Goal: Obtain resource: Download file/media

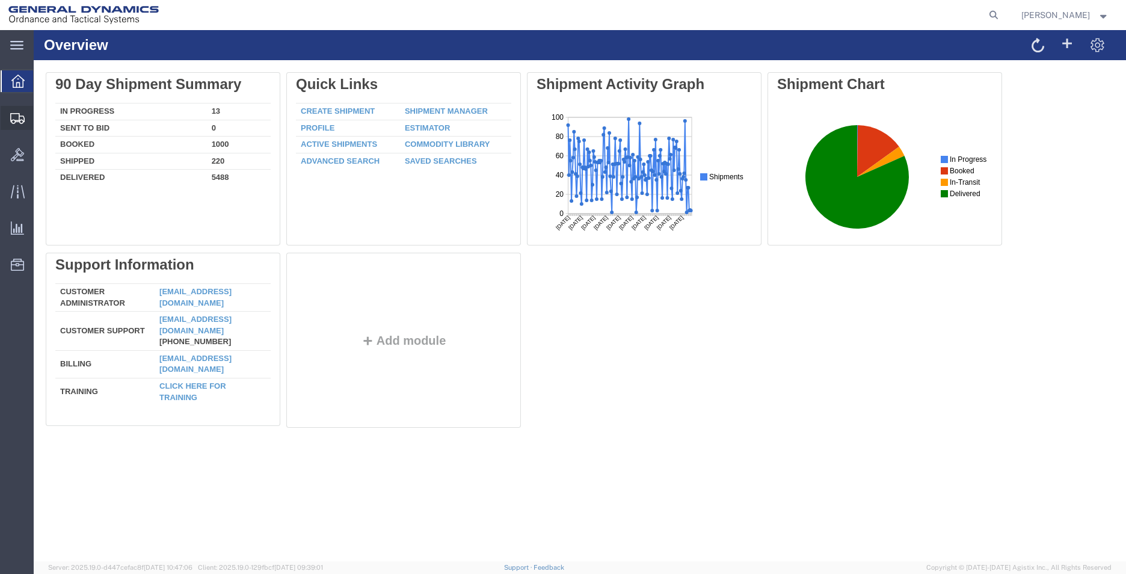
click at [24, 116] on icon at bounding box center [17, 118] width 14 height 11
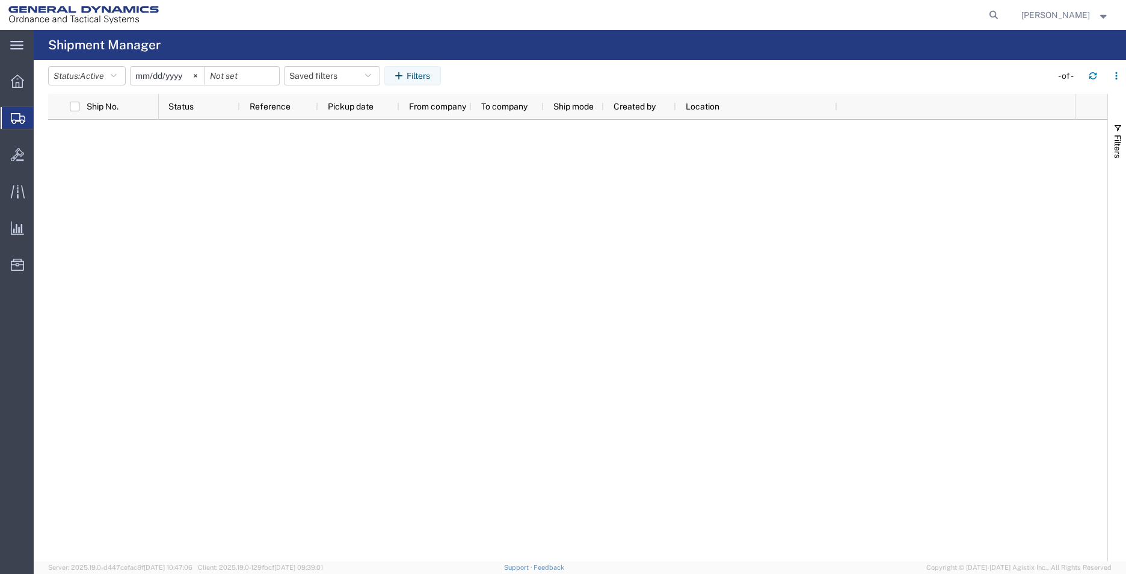
click at [0, 0] on span "Shipment Manager" at bounding box center [0, 0] width 0 height 0
click at [365, 282] on div at bounding box center [617, 341] width 916 height 442
click at [200, 78] on svg-icon at bounding box center [195, 76] width 18 height 18
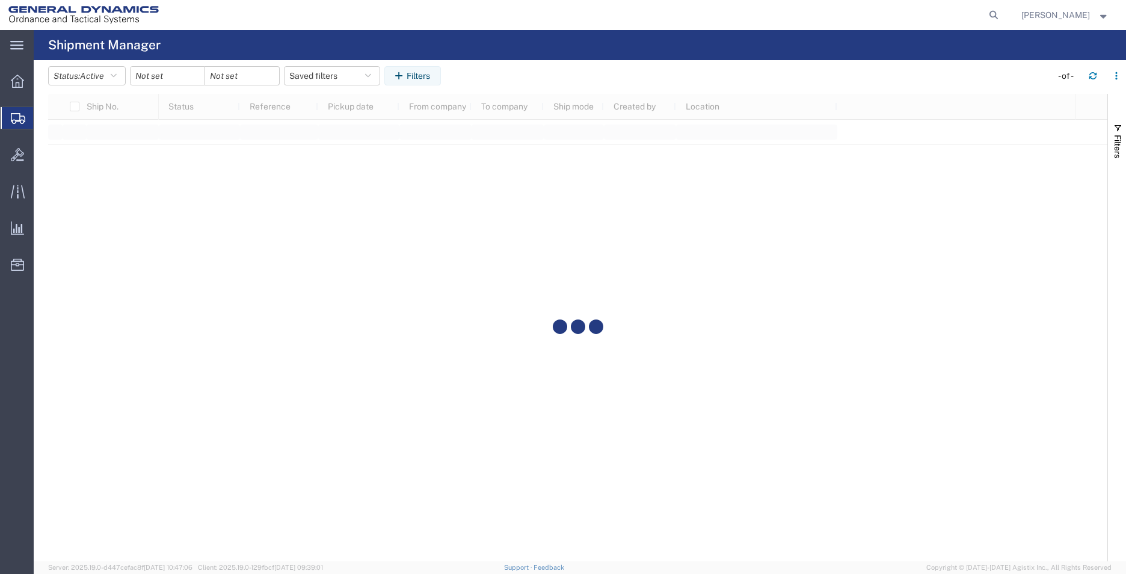
click at [200, 77] on div at bounding box center [167, 75] width 75 height 19
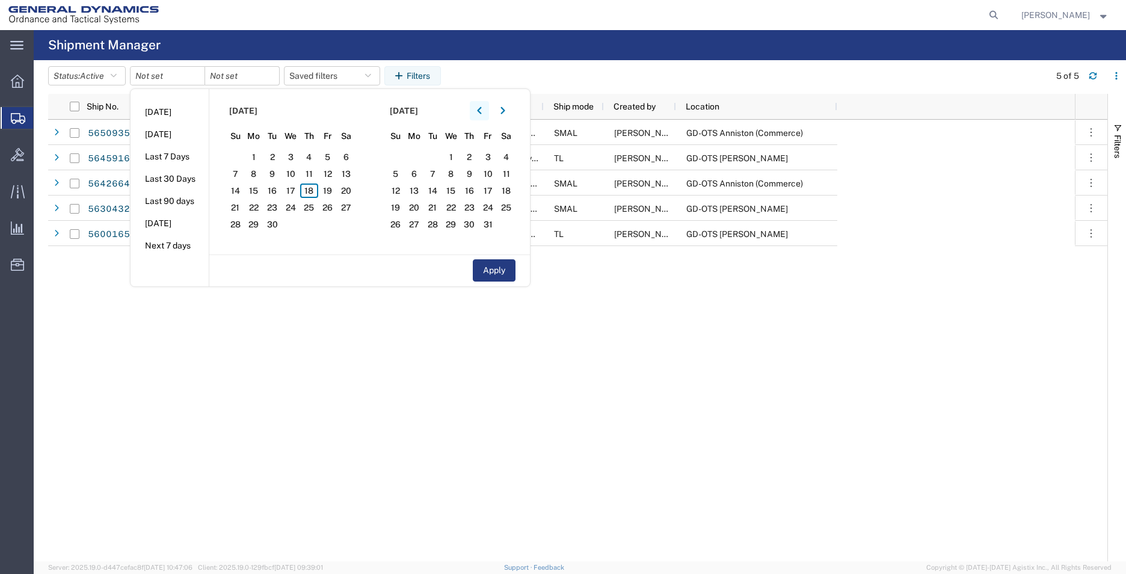
click at [486, 111] on button "button" at bounding box center [479, 110] width 19 height 19
click at [835, 363] on div "Validated 45000006 [DATE] General Dynamics - OTS CHROMALLOY SAN DIEGO SMAL [PER…" at bounding box center [617, 341] width 916 height 442
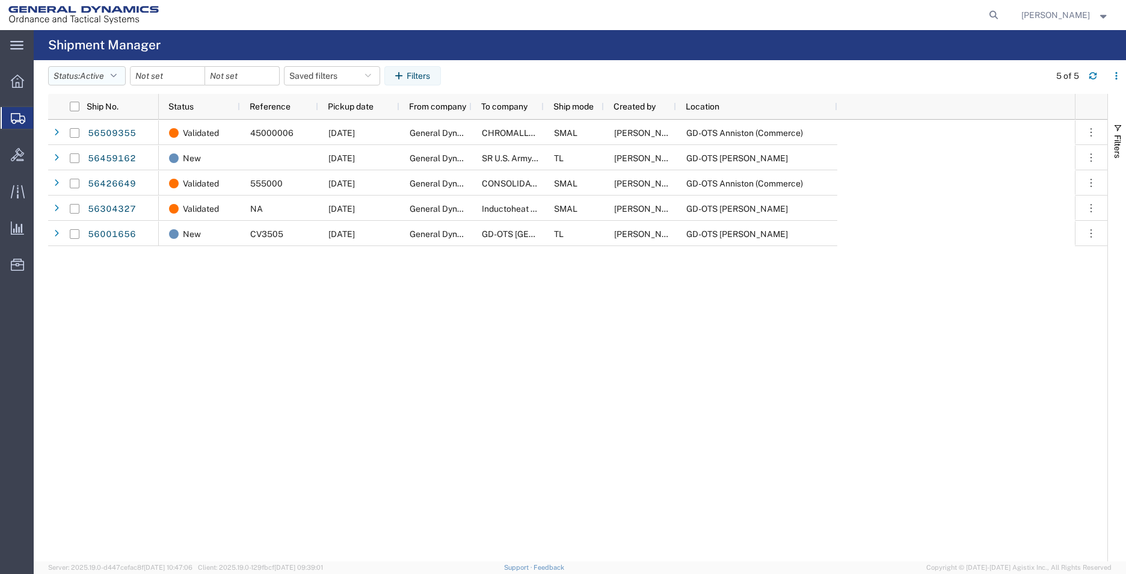
click at [92, 73] on span "Active" at bounding box center [92, 76] width 24 height 10
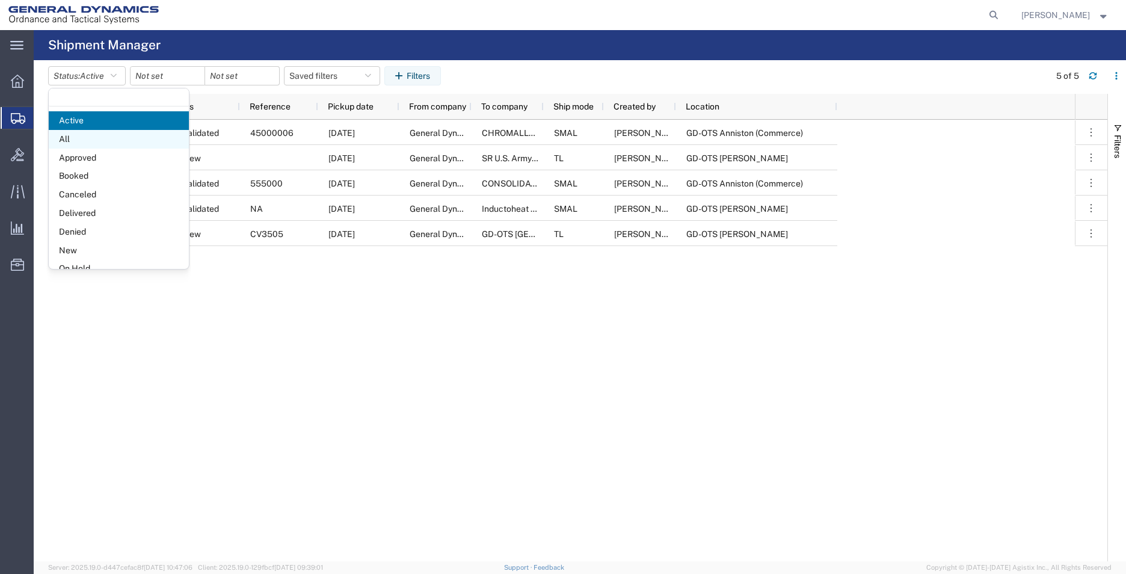
click at [88, 137] on span "All" at bounding box center [119, 139] width 140 height 19
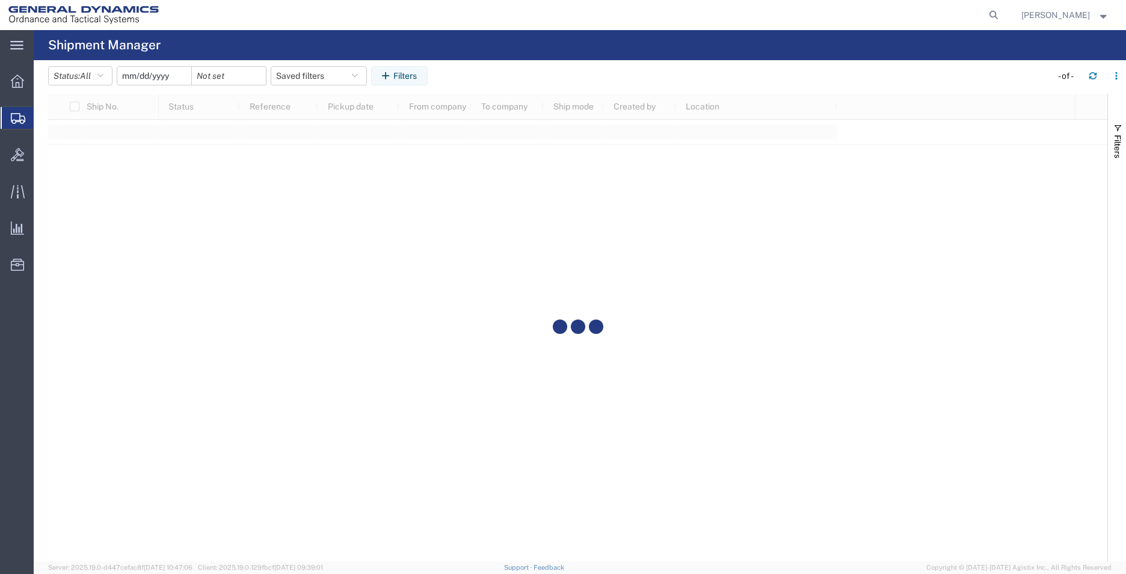
click at [165, 77] on input "date" at bounding box center [154, 76] width 74 height 18
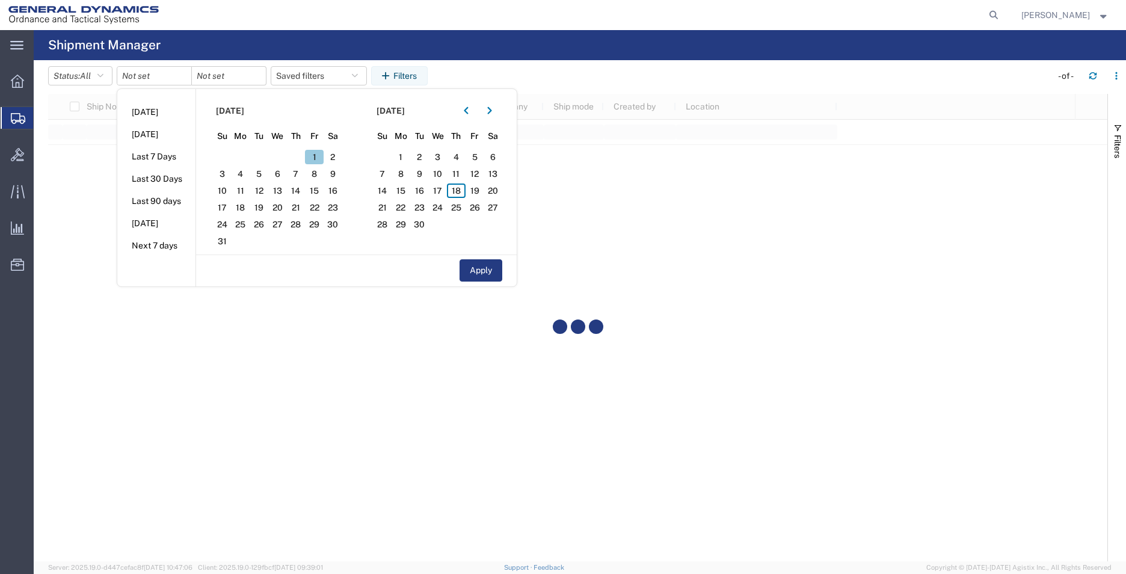
click at [312, 155] on span "1" at bounding box center [314, 157] width 19 height 14
click at [463, 189] on span "18" at bounding box center [456, 190] width 19 height 14
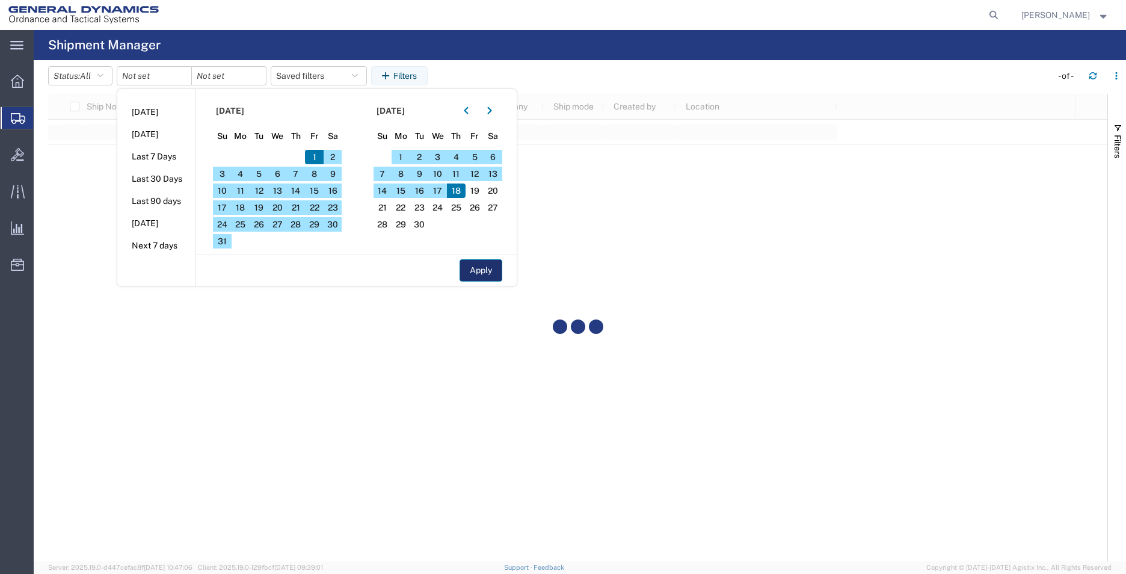
click at [477, 264] on button "Apply" at bounding box center [481, 270] width 43 height 22
type input "[DATE]"
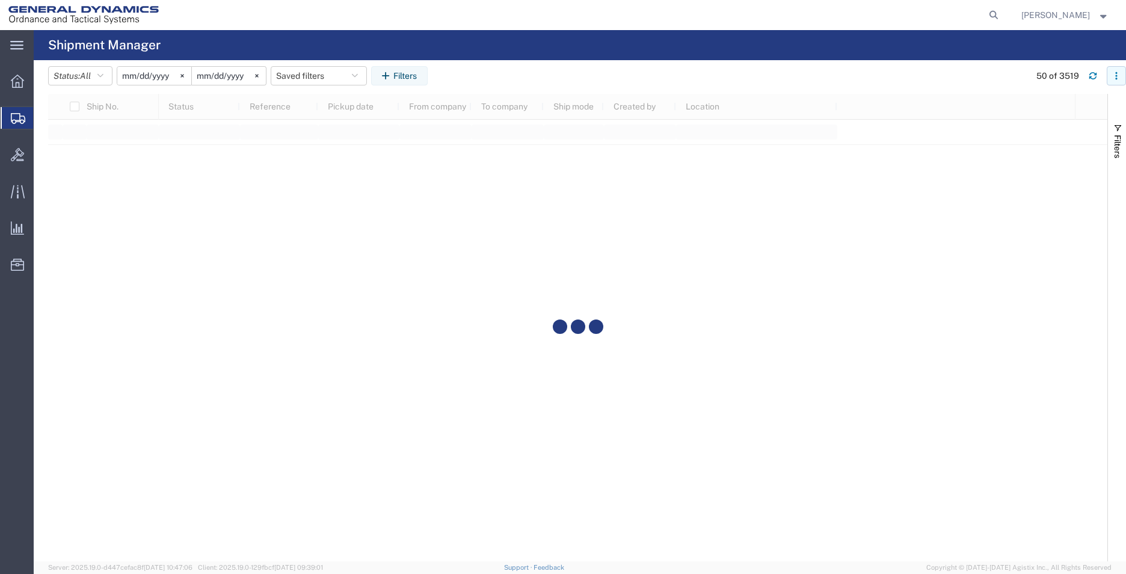
click at [1119, 75] on icon "button" at bounding box center [1116, 76] width 8 height 8
click at [983, 263] on div at bounding box center [577, 327] width 1059 height 467
click at [1124, 132] on button "Filters" at bounding box center [1117, 140] width 18 height 65
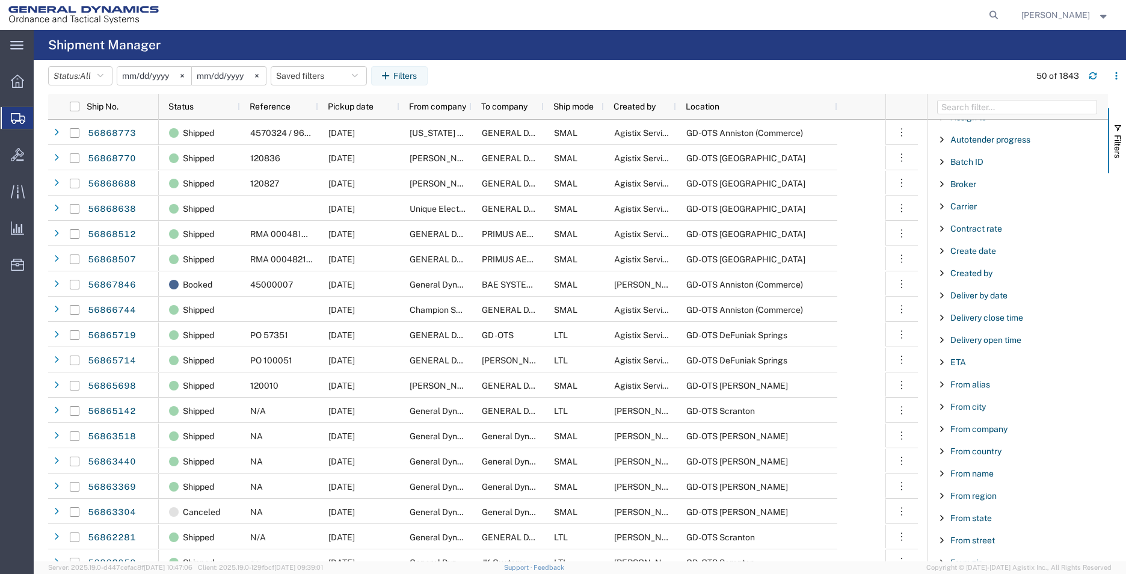
scroll to position [120, 0]
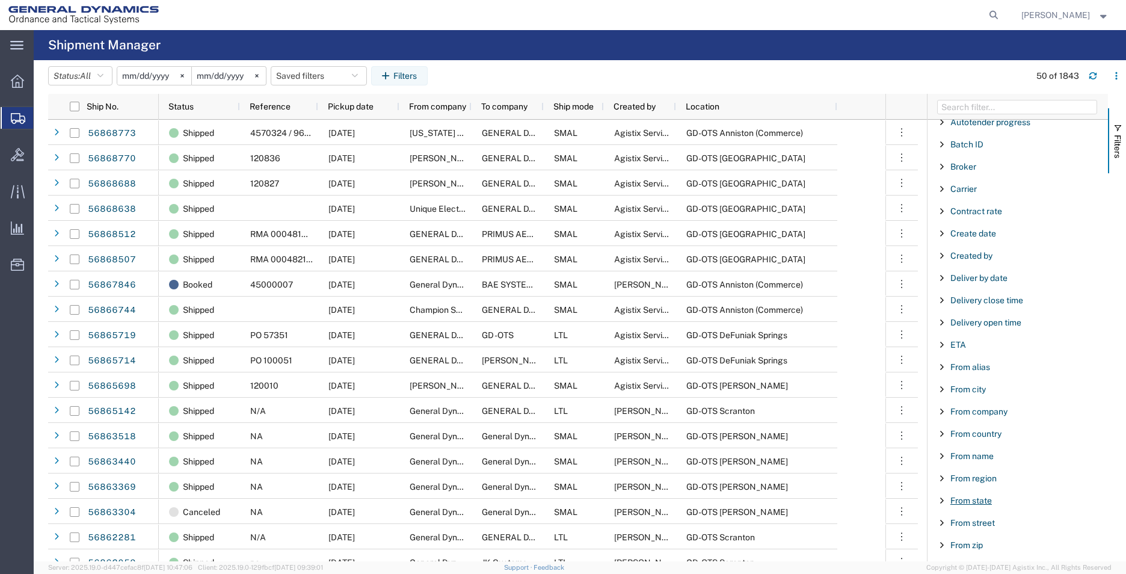
click at [959, 499] on span "From state" at bounding box center [971, 501] width 42 height 10
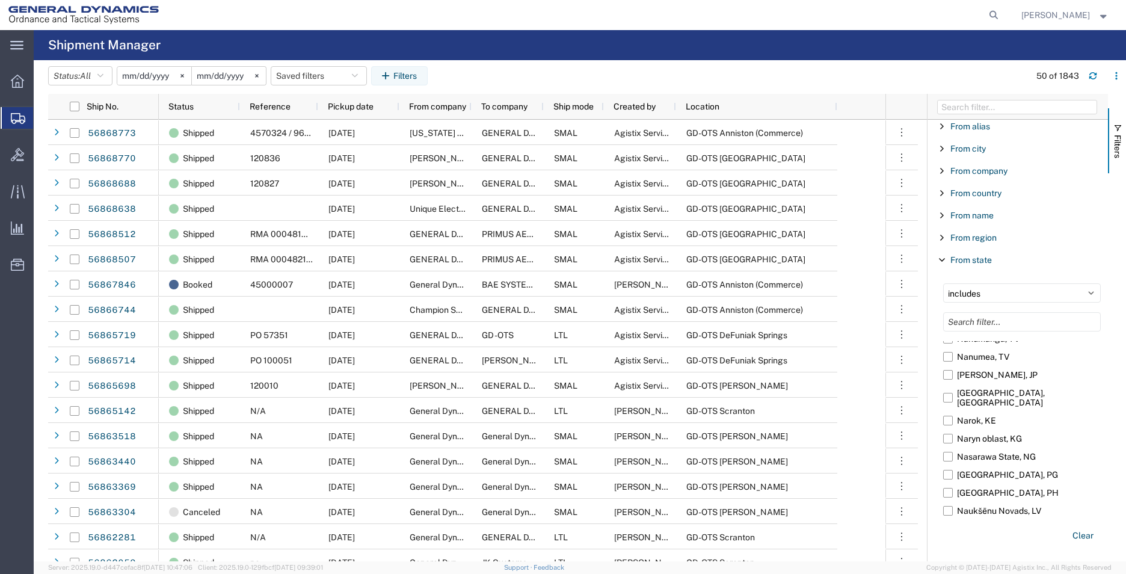
scroll to position [49045, 0]
click at [0, 0] on input "[US_STATE], [GEOGRAPHIC_DATA]" at bounding box center [0, 0] width 0 height 0
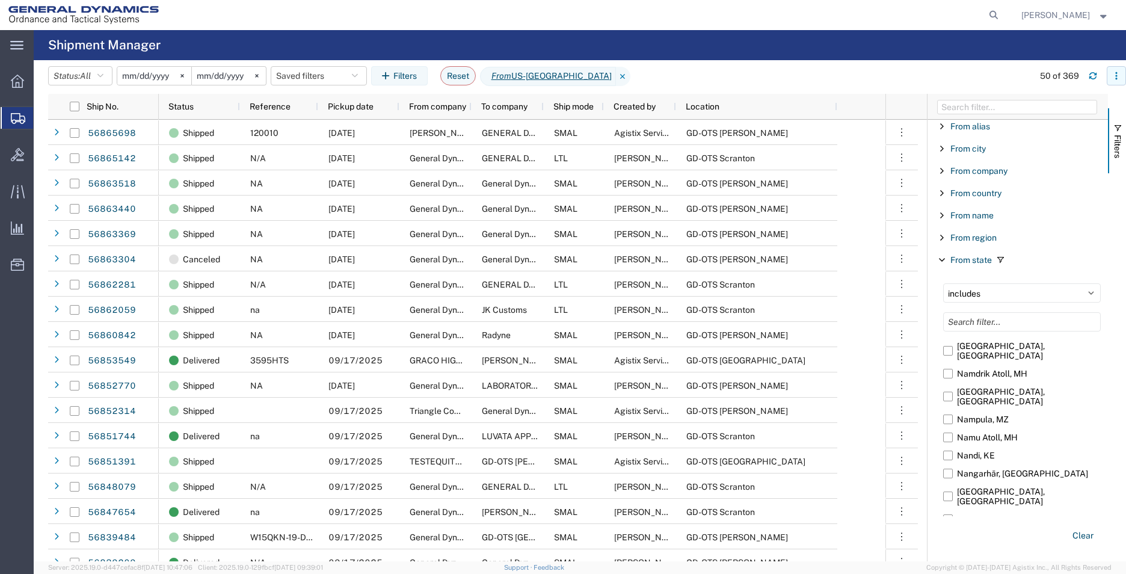
click at [1115, 67] on button "button" at bounding box center [1116, 75] width 19 height 19
click at [1036, 101] on div "Download" at bounding box center [1054, 108] width 67 height 24
